Goal: Information Seeking & Learning: Learn about a topic

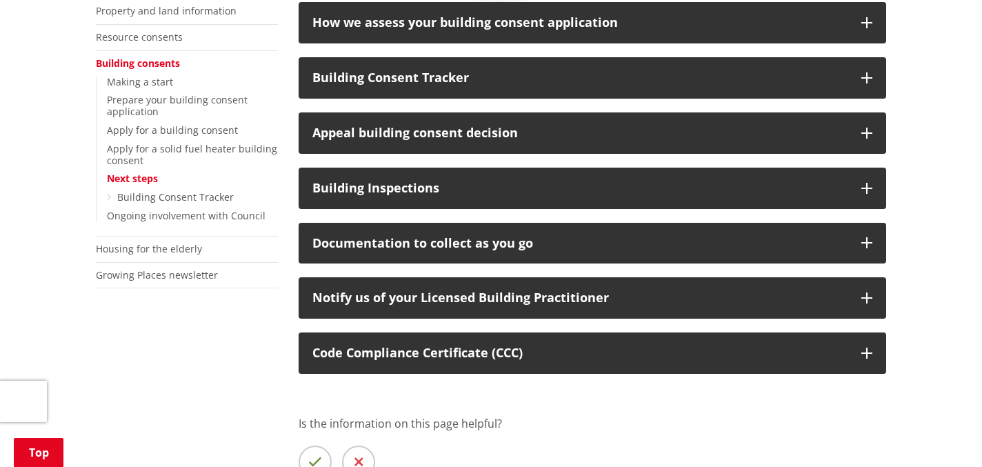
scroll to position [306, 0]
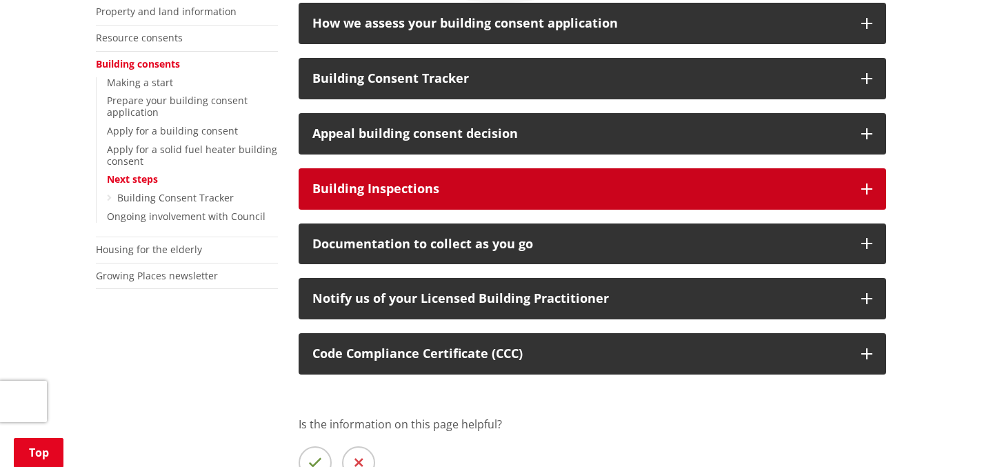
click at [482, 192] on div "Building Inspections" at bounding box center [580, 189] width 535 height 14
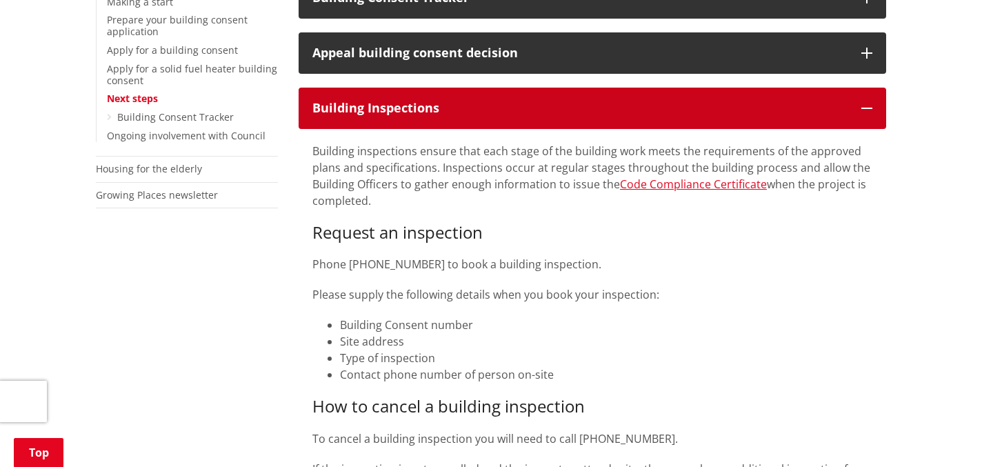
scroll to position [388, 0]
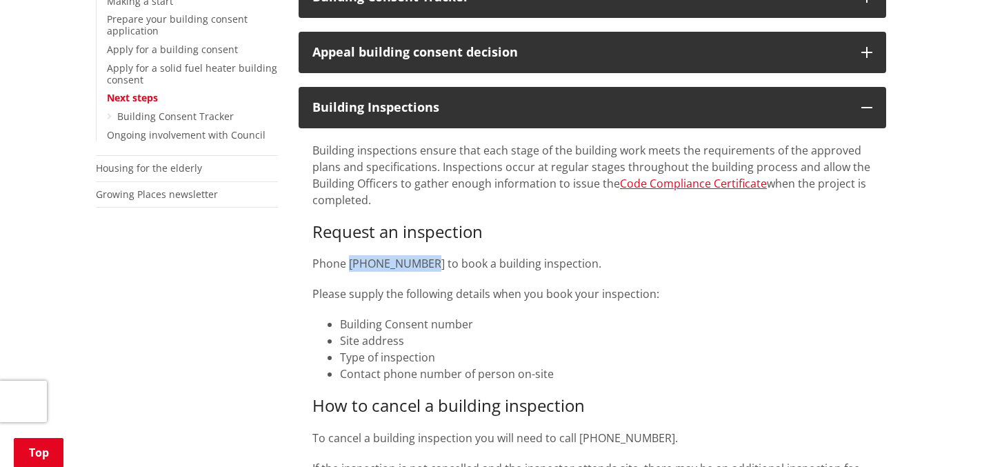
drag, startPoint x: 350, startPoint y: 264, endPoint x: 419, endPoint y: 257, distance: 68.6
click at [419, 257] on p "Phone 0800 492 452 to book a building inspection." at bounding box center [593, 263] width 560 height 17
copy p "0800 492 452"
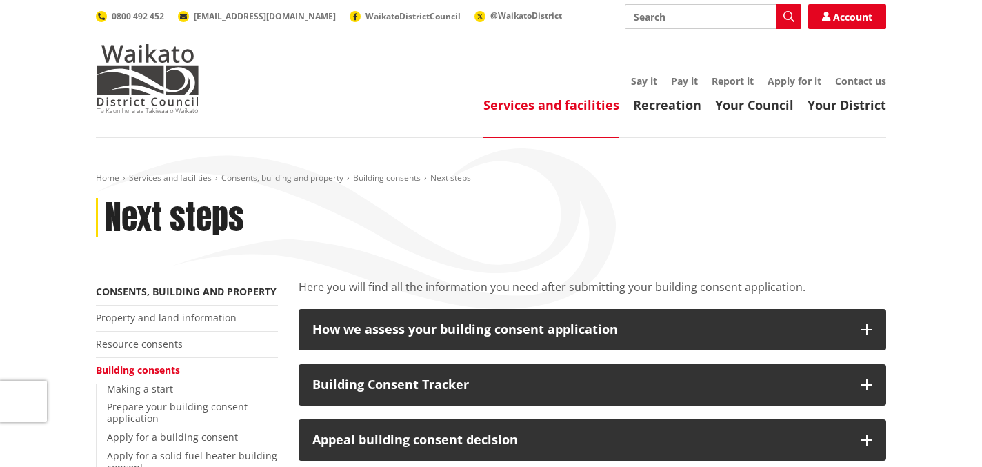
scroll to position [247, 0]
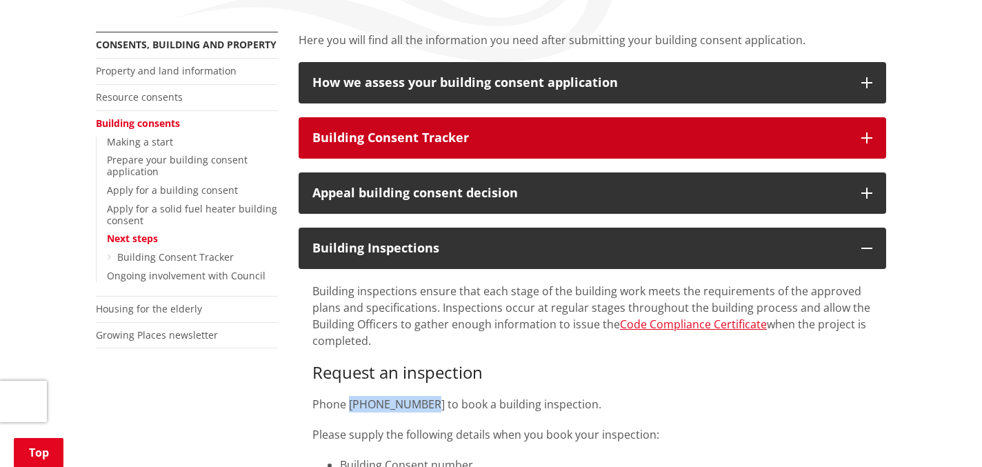
click at [855, 143] on button "Building Consent Tracker" at bounding box center [593, 137] width 588 height 41
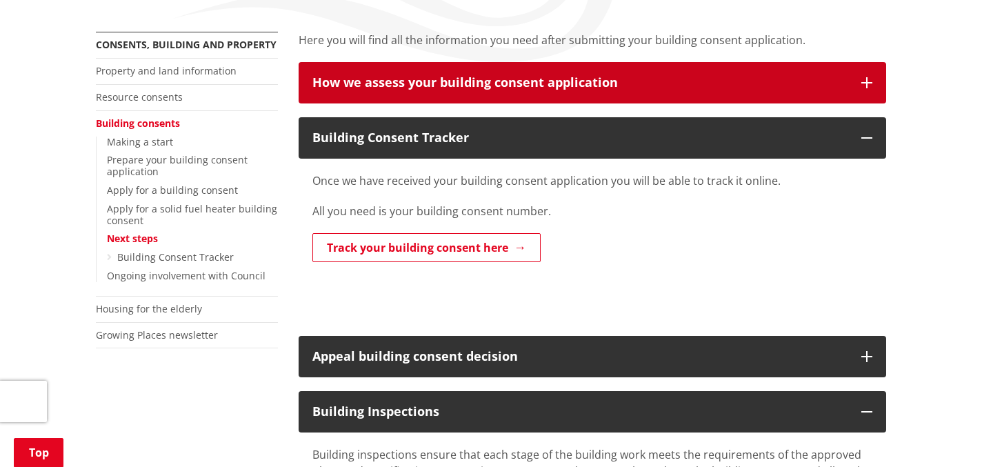
click at [881, 79] on button "How we assess your building consent application" at bounding box center [593, 82] width 588 height 41
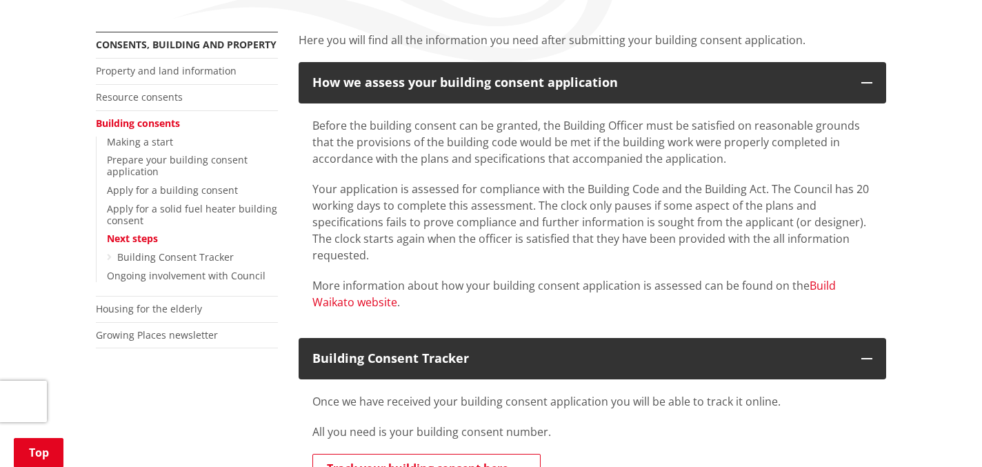
click at [357, 308] on link "Build Waikato website" at bounding box center [575, 294] width 524 height 32
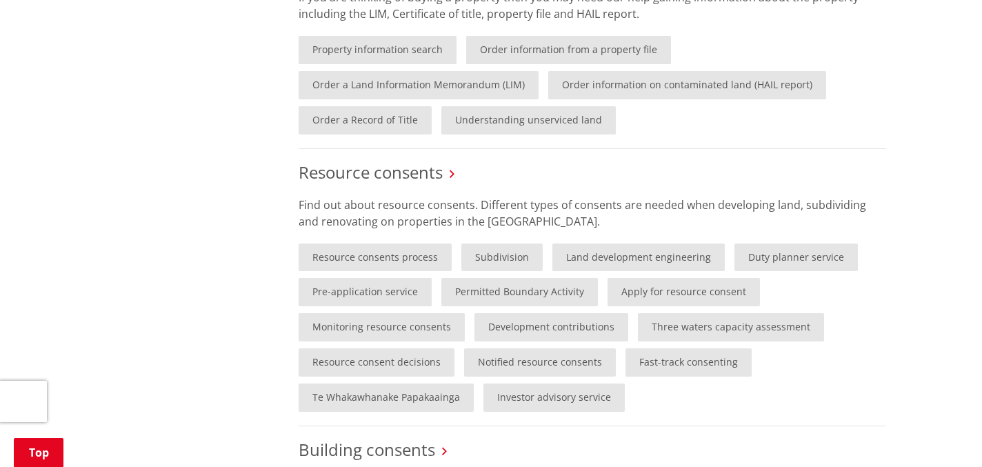
scroll to position [779, 0]
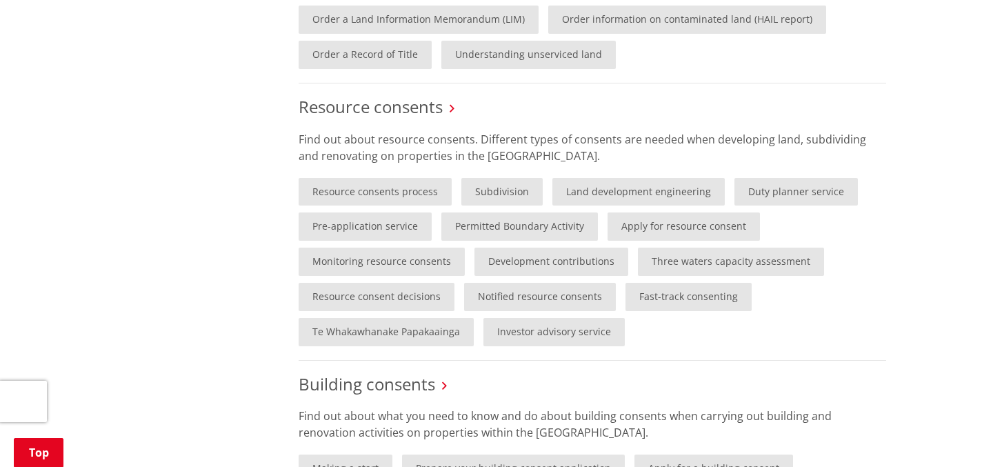
click at [197, 242] on div "More from this section Consents, building and property Property and land inform…" at bounding box center [491, 249] width 811 height 1418
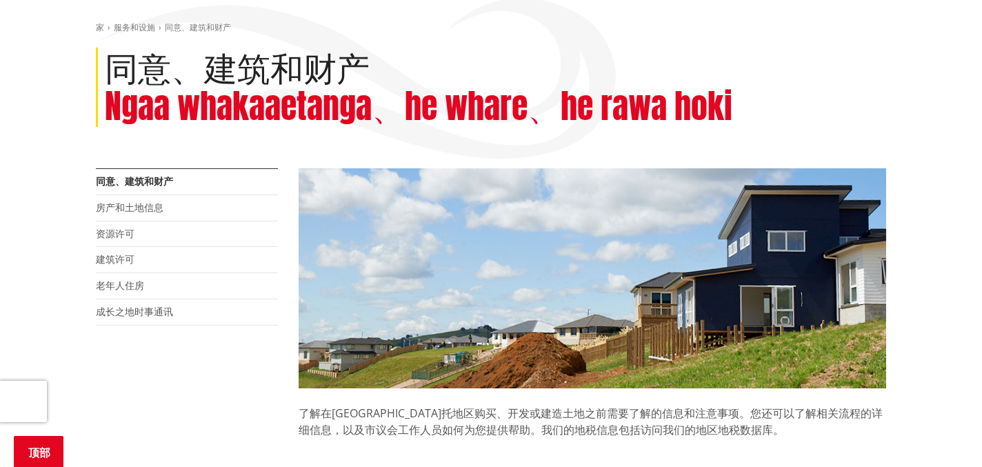
scroll to position [0, 0]
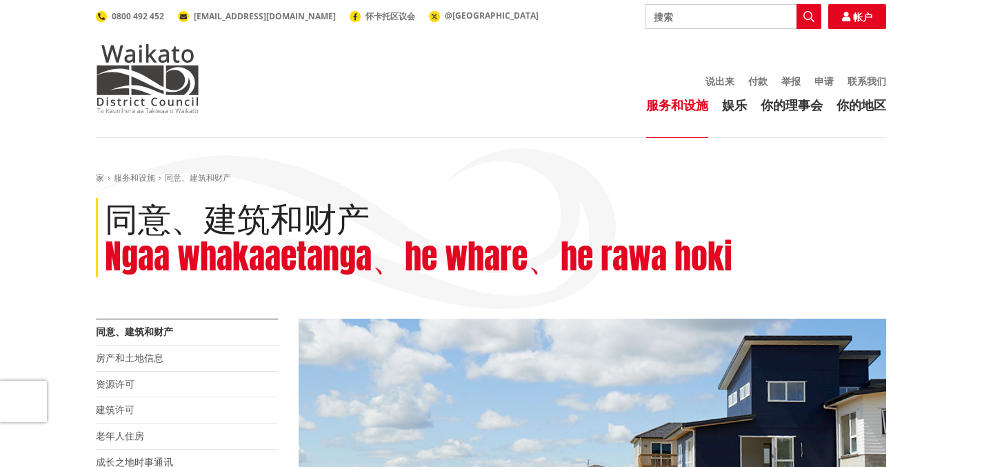
click at [678, 17] on input "搜索" at bounding box center [733, 16] width 177 height 25
type input "inspection"
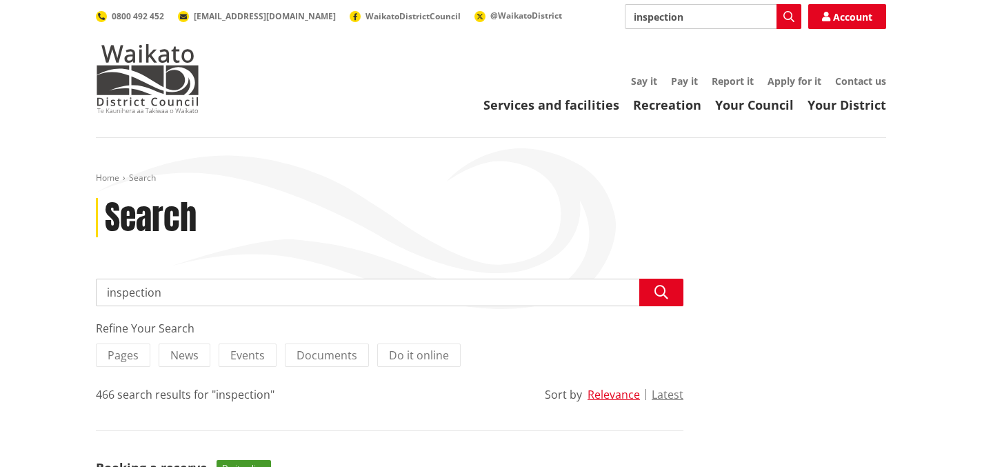
click at [631, 17] on input "inspection" at bounding box center [713, 16] width 177 height 25
type input "building inspection"
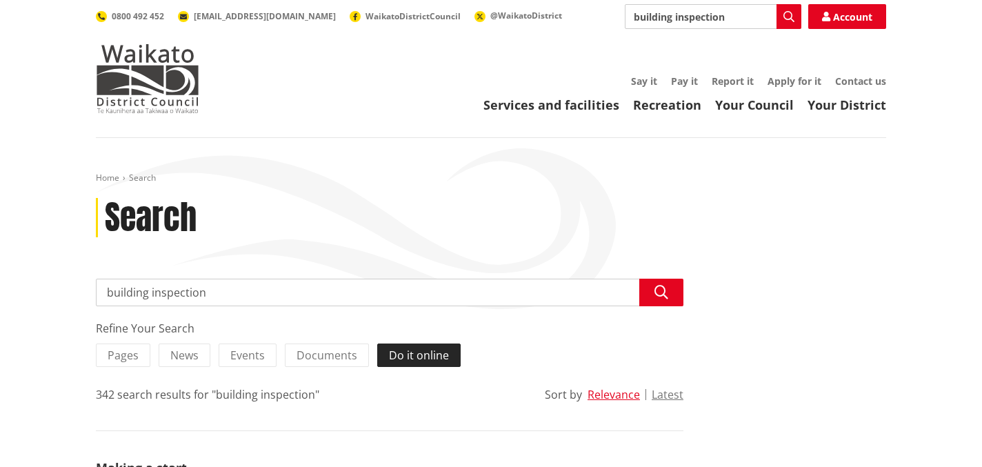
click at [408, 364] on label "Do it online" at bounding box center [418, 355] width 83 height 23
click at [0, 0] on input "Do it online" at bounding box center [0, 0] width 0 height 0
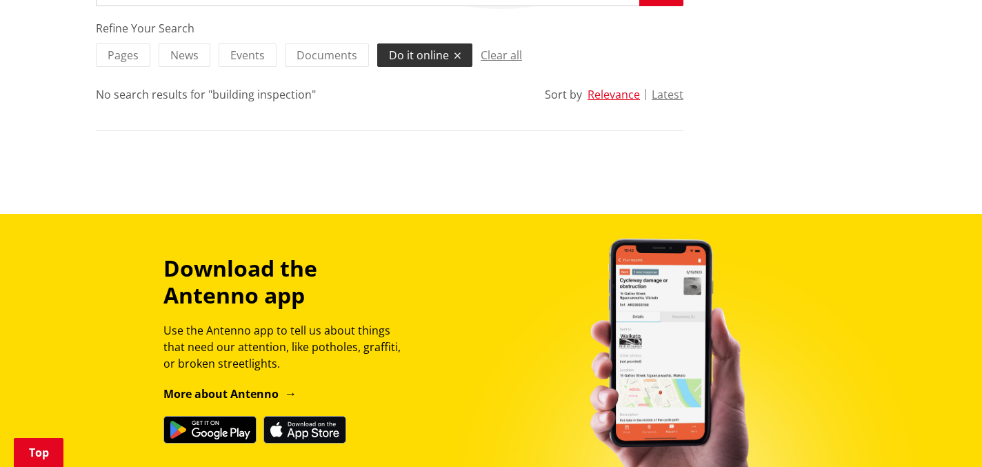
scroll to position [307, 0]
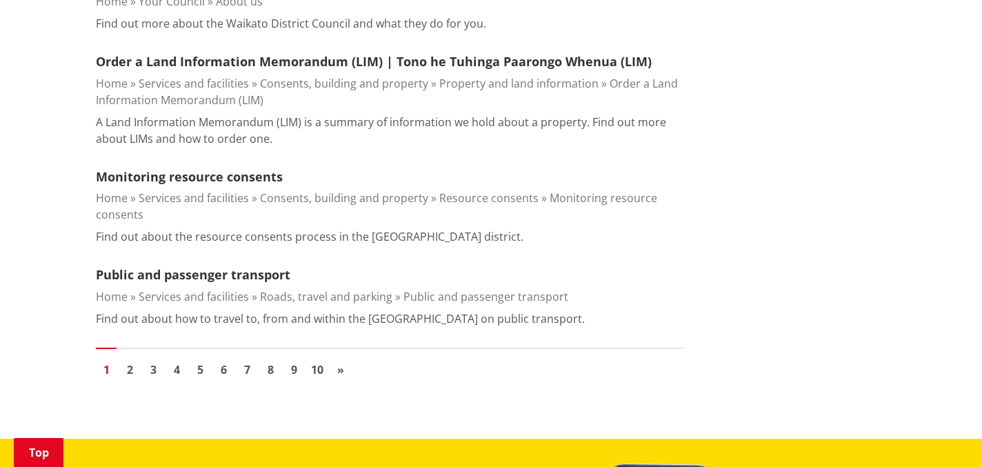
scroll to position [2355, 0]
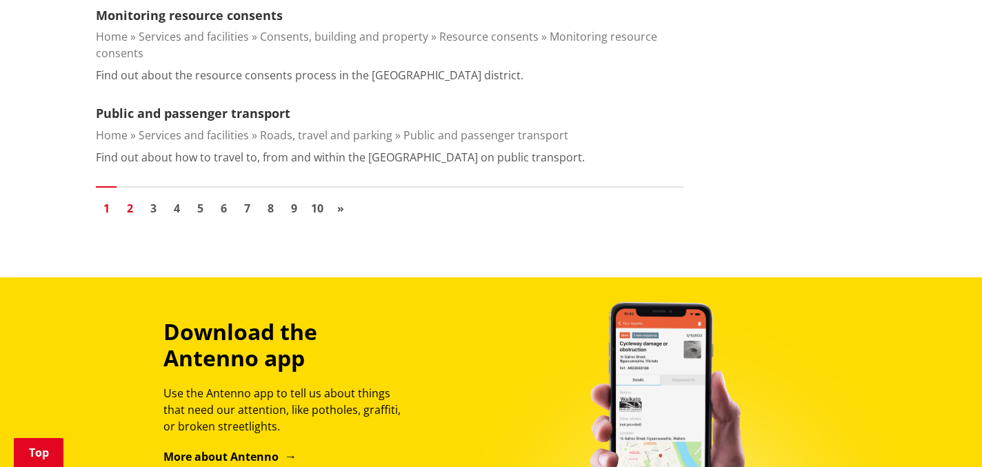
click at [132, 198] on link "2" at bounding box center [129, 208] width 21 height 21
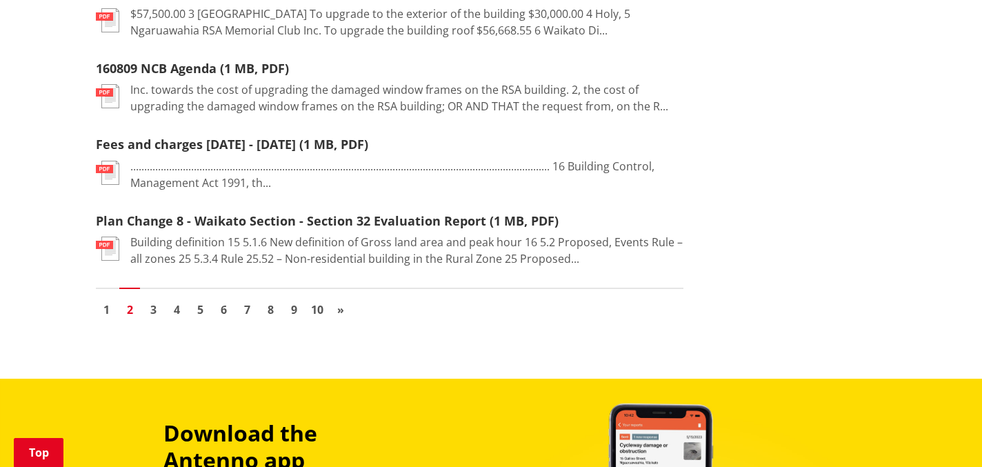
scroll to position [1802, 0]
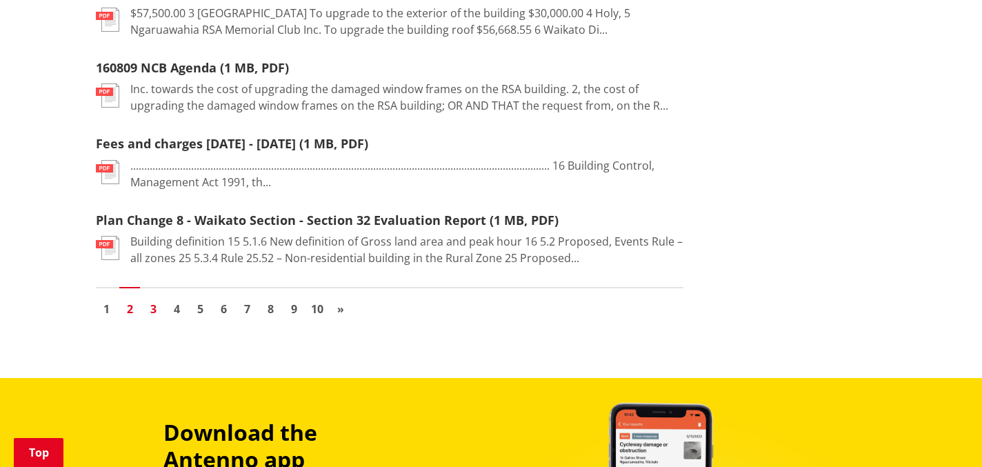
click at [153, 299] on link "3" at bounding box center [153, 309] width 21 height 21
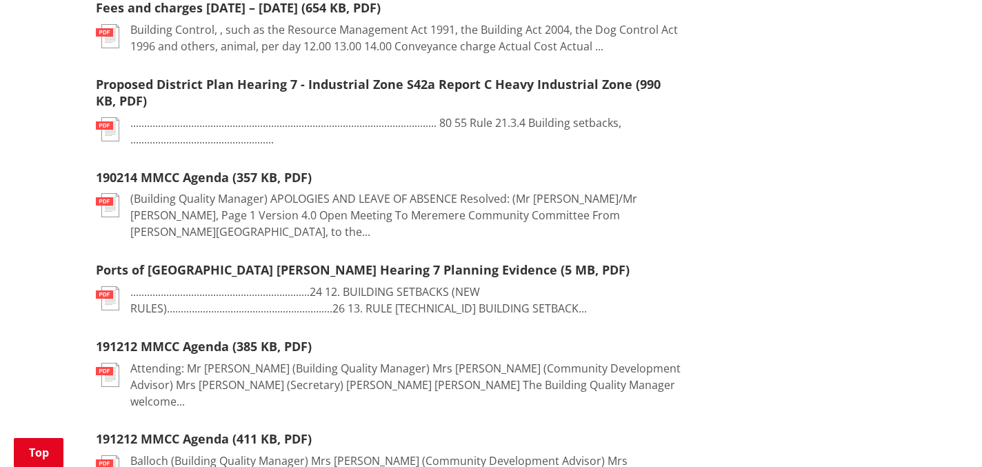
scroll to position [613, 0]
